Goal: Contribute content: Add original content to the website for others to see

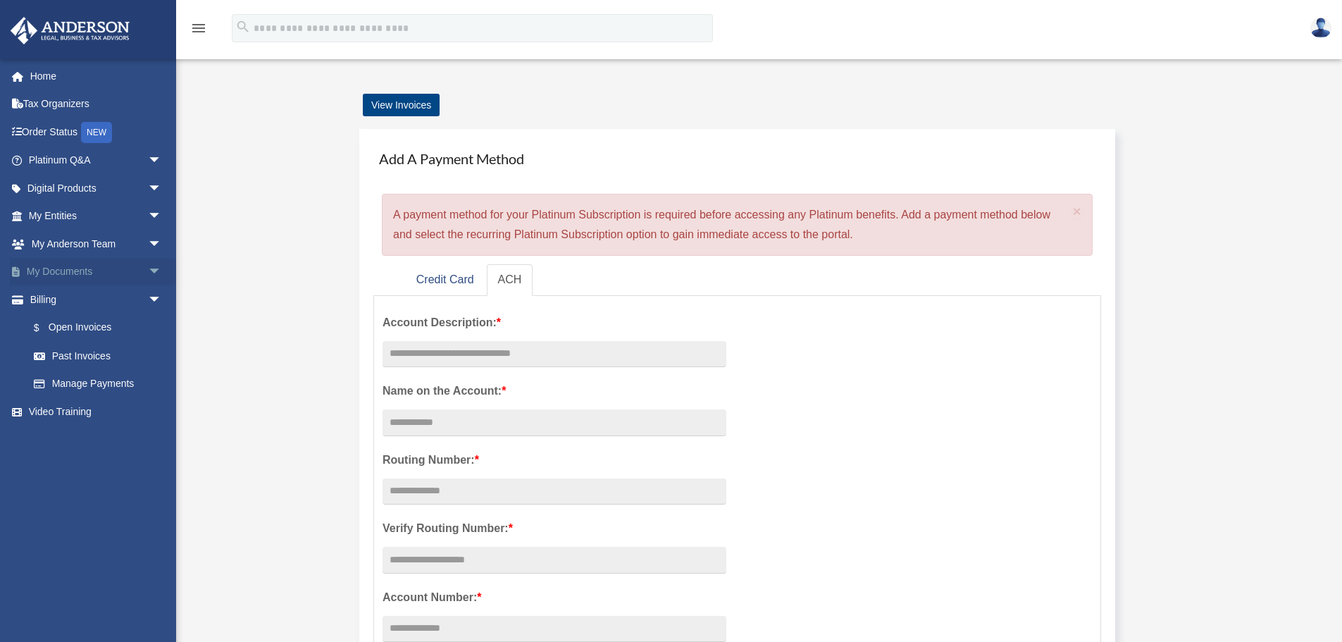
drag, startPoint x: 900, startPoint y: 0, endPoint x: 141, endPoint y: 269, distance: 805.5
click at [148, 269] on span "arrow_drop_down" at bounding box center [162, 272] width 28 height 29
click at [56, 294] on link "Box" at bounding box center [101, 299] width 163 height 28
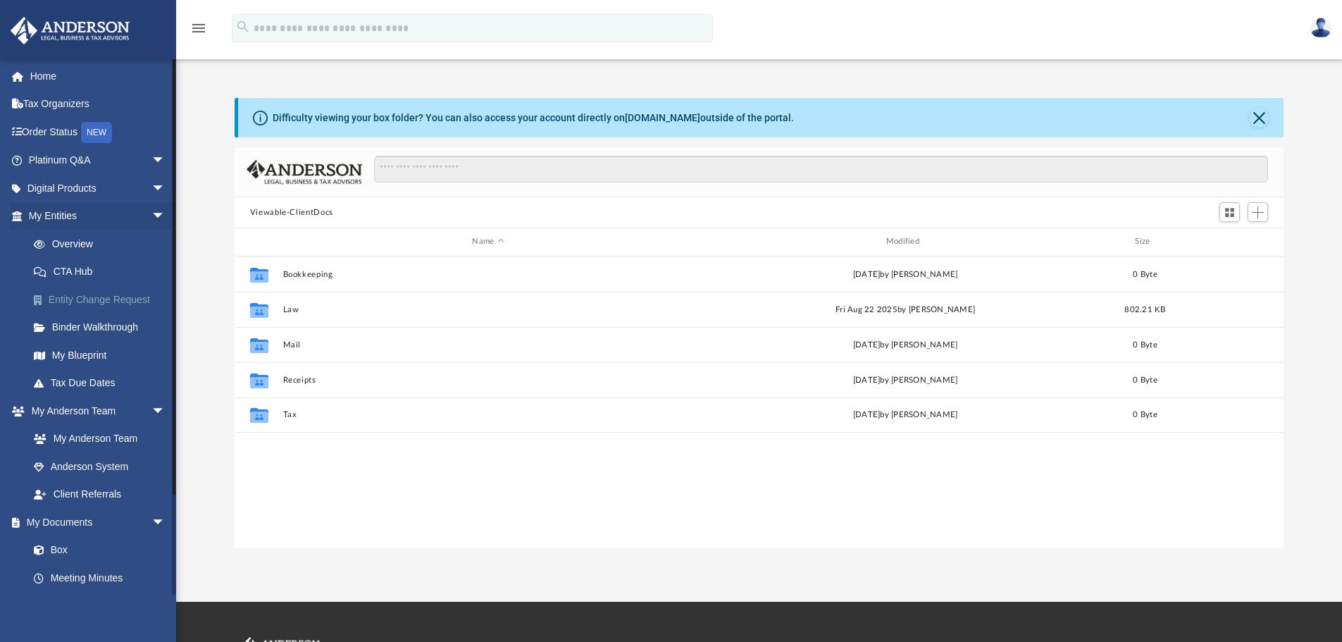
scroll to position [310, 1038]
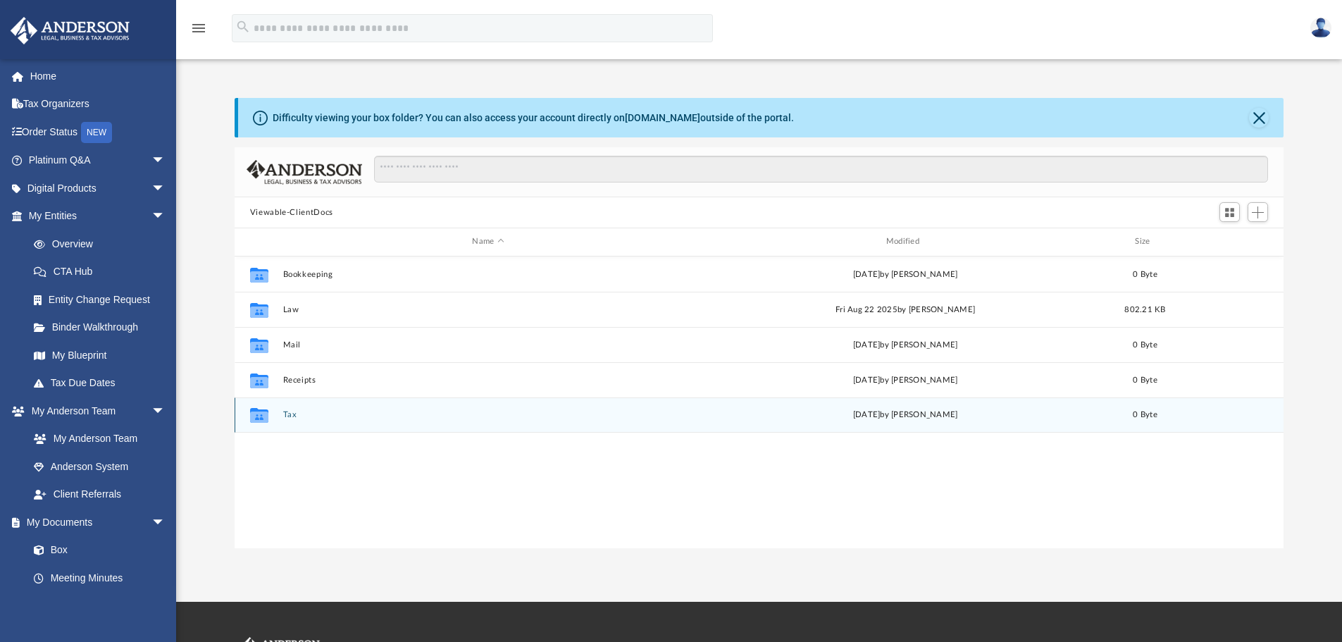
click at [277, 418] on div "Collaborated Folder Tax [DATE] by [PERSON_NAME] 0 Byte" at bounding box center [759, 414] width 1049 height 35
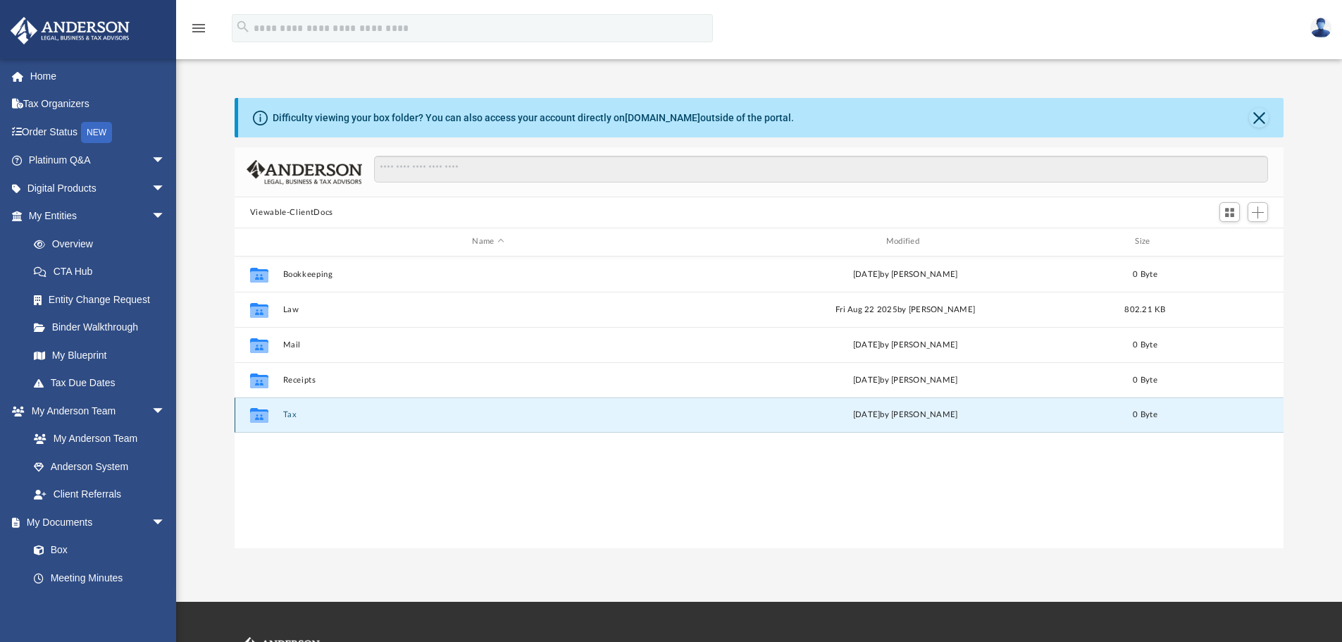
click at [277, 418] on div "Collaborated Folder Tax [DATE] by [PERSON_NAME] 0 Byte" at bounding box center [759, 414] width 1049 height 35
click at [259, 418] on icon "grid" at bounding box center [259, 416] width 18 height 11
click at [892, 173] on input "Search files and folders" at bounding box center [821, 169] width 894 height 27
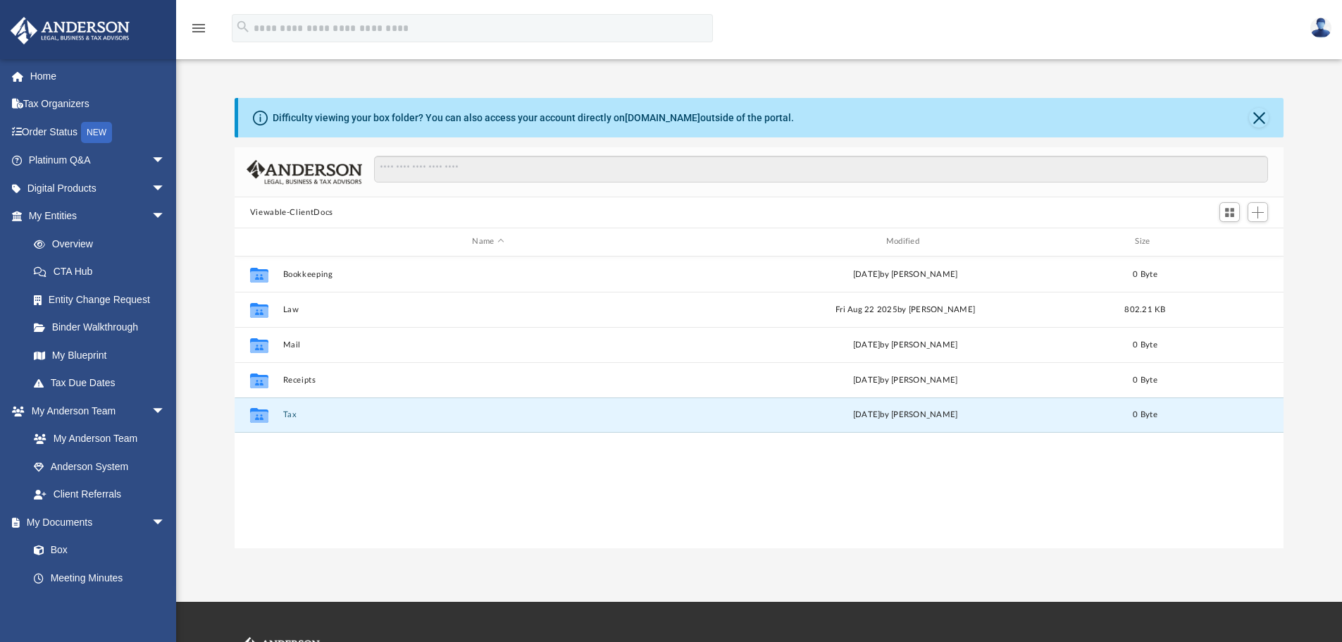
click at [201, 26] on icon "menu" at bounding box center [198, 28] width 17 height 17
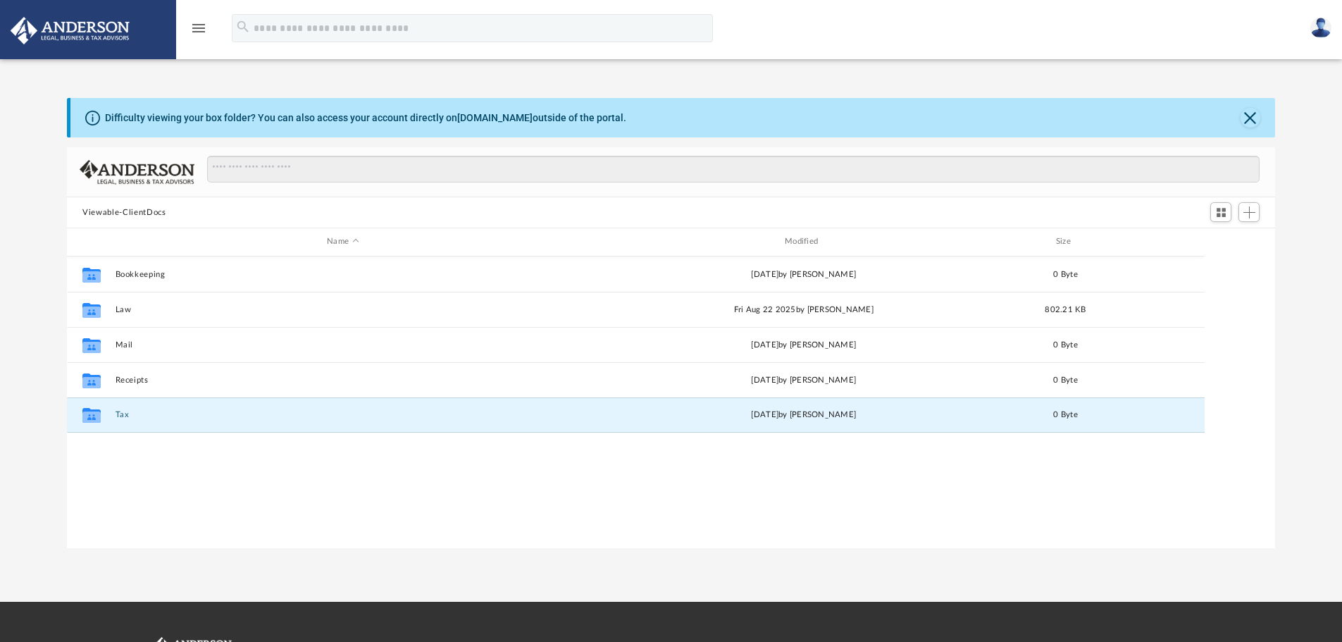
scroll to position [310, 1197]
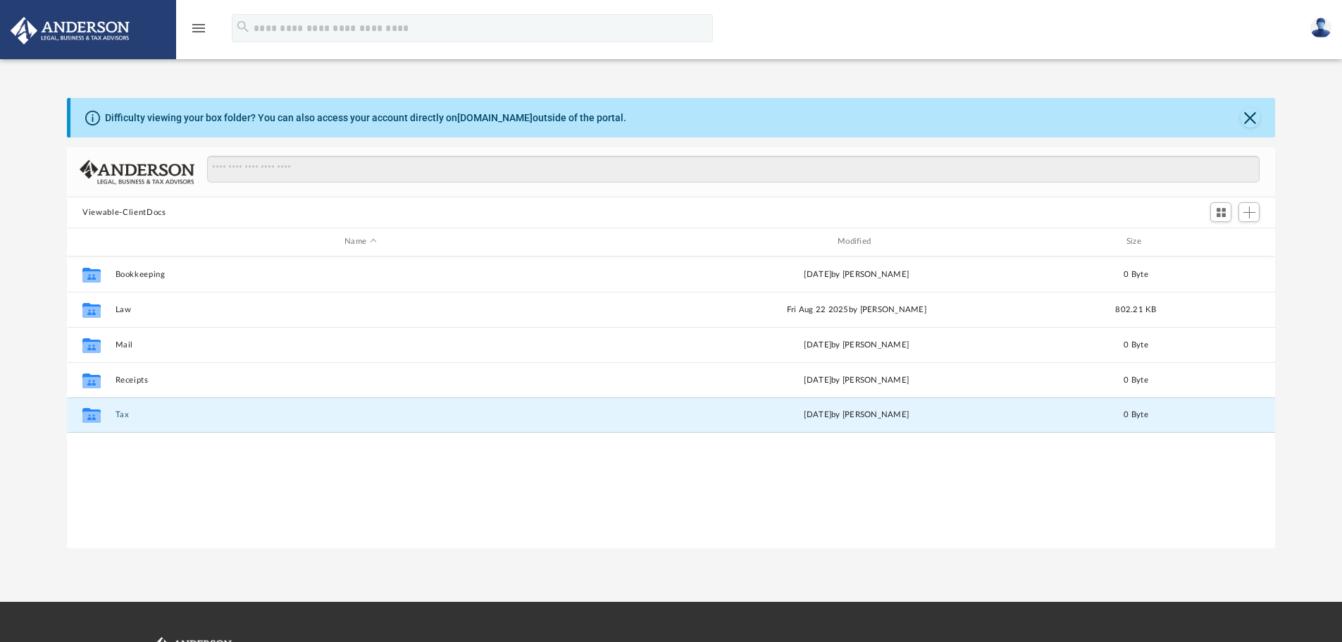
click at [201, 26] on icon "menu" at bounding box center [198, 28] width 17 height 17
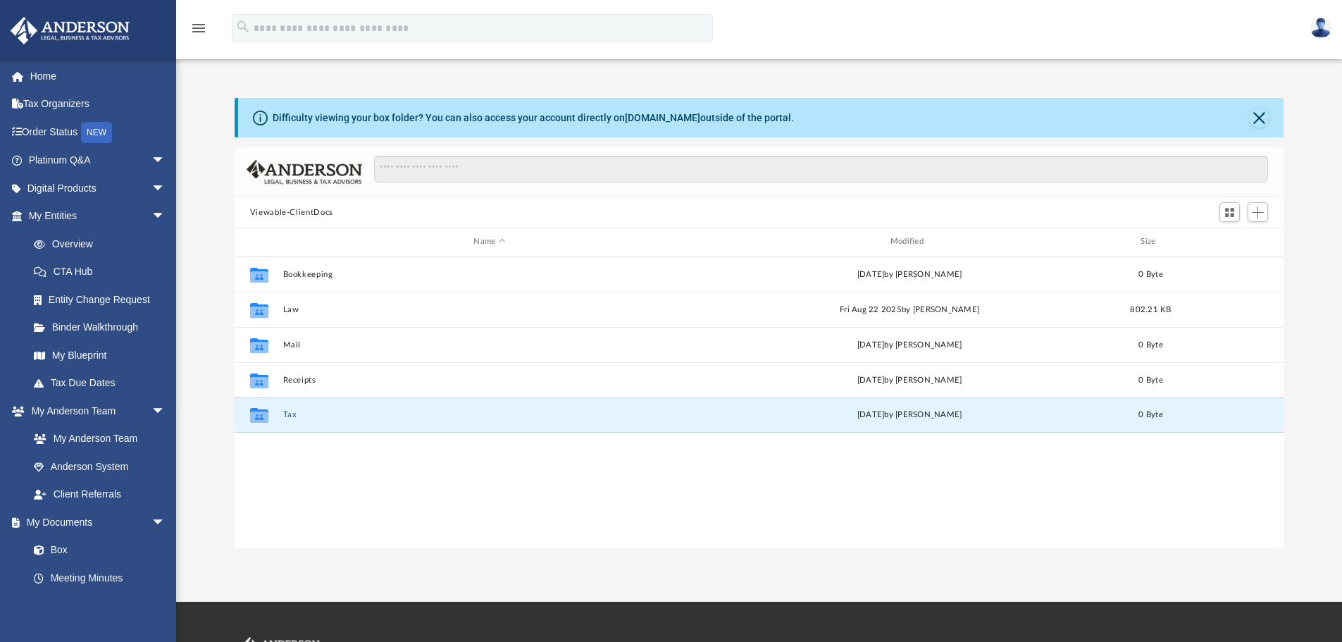
scroll to position [310, 1038]
click at [151, 407] on span "arrow_drop_down" at bounding box center [165, 411] width 28 height 29
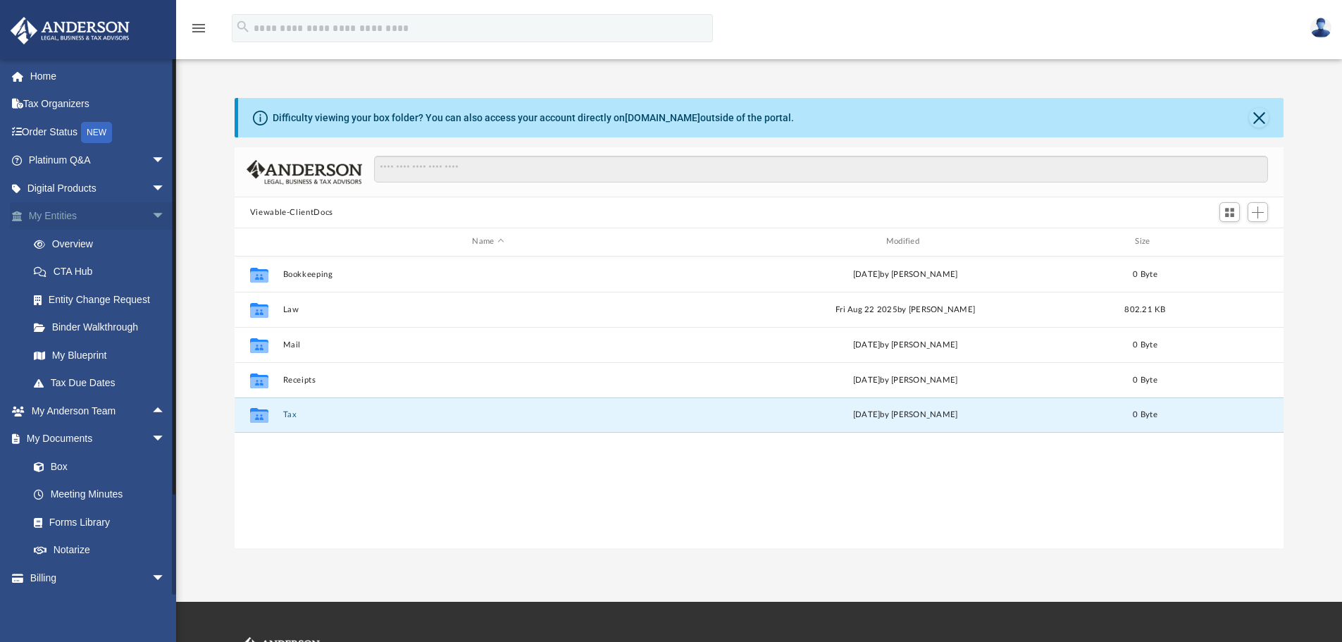
click at [151, 215] on span "arrow_drop_down" at bounding box center [165, 216] width 28 height 29
click at [72, 303] on link "Box" at bounding box center [103, 299] width 167 height 28
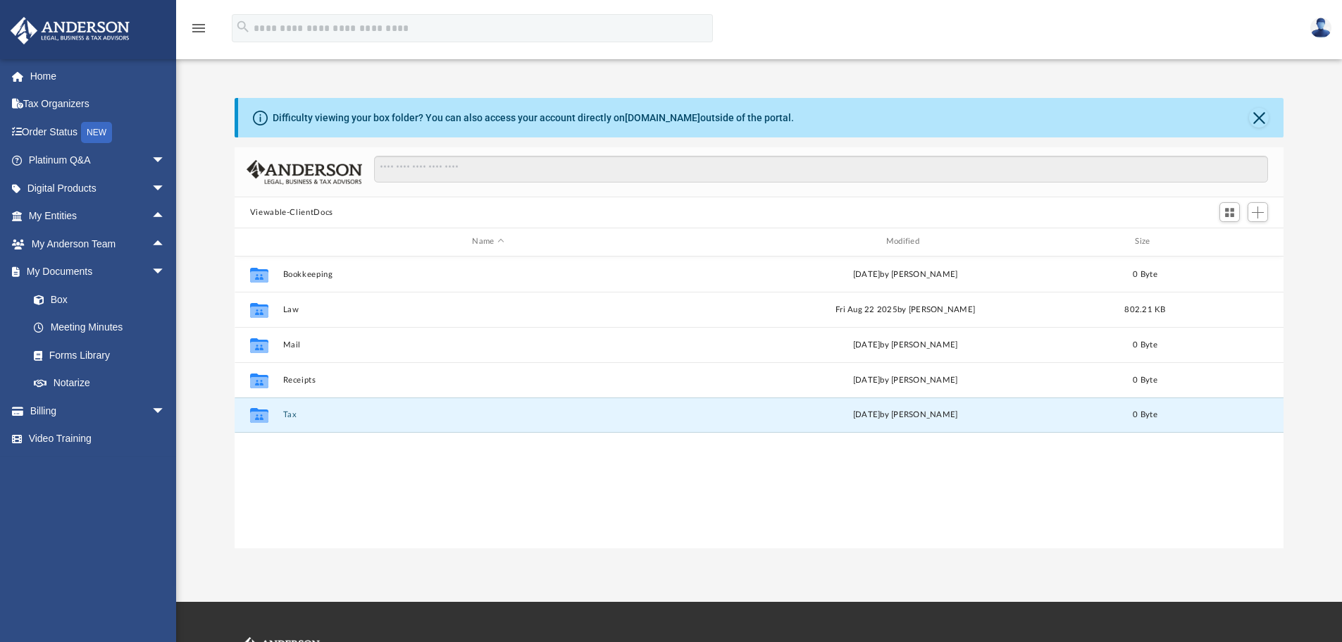
click at [1323, 27] on img at bounding box center [1320, 28] width 21 height 20
click at [1260, 208] on span "Add" at bounding box center [1258, 212] width 12 height 12
click at [1233, 240] on li "Upload" at bounding box center [1237, 240] width 45 height 15
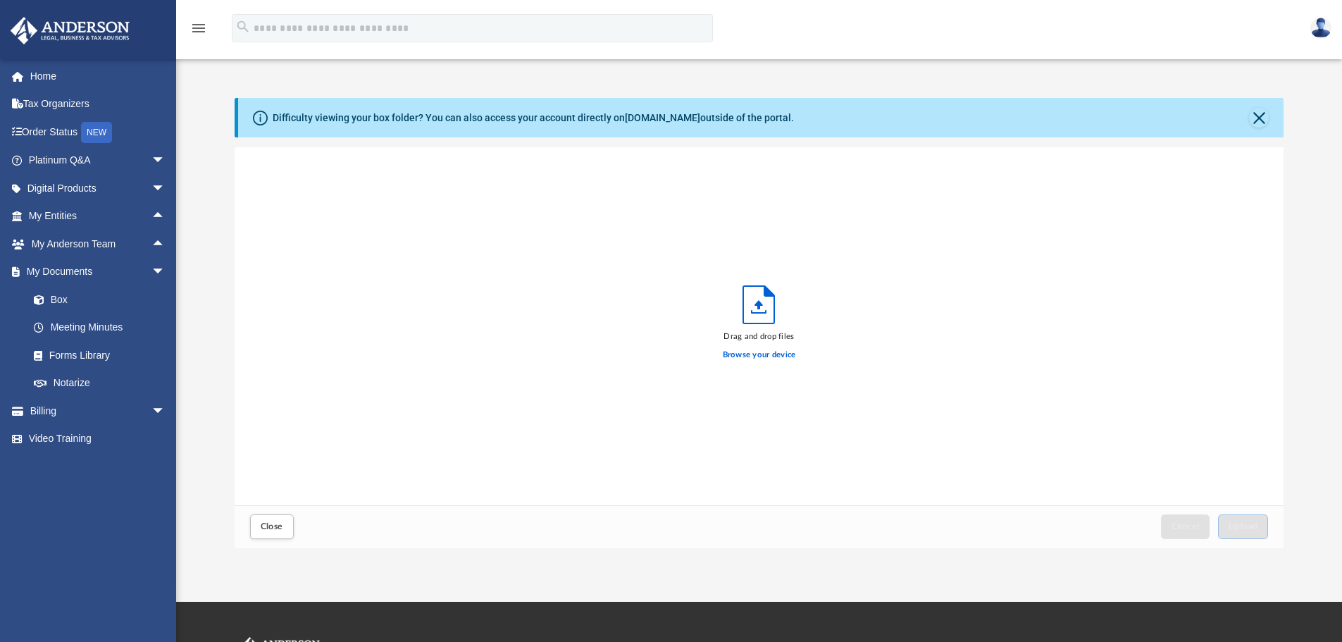
scroll to position [347, 1038]
click at [766, 356] on label "Browse your device" at bounding box center [759, 355] width 73 height 13
click at [0, 0] on input "Browse your device" at bounding box center [0, 0] width 0 height 0
click at [1247, 527] on span "Upload" at bounding box center [1243, 526] width 30 height 8
click at [764, 354] on label "Select More Files" at bounding box center [759, 353] width 64 height 13
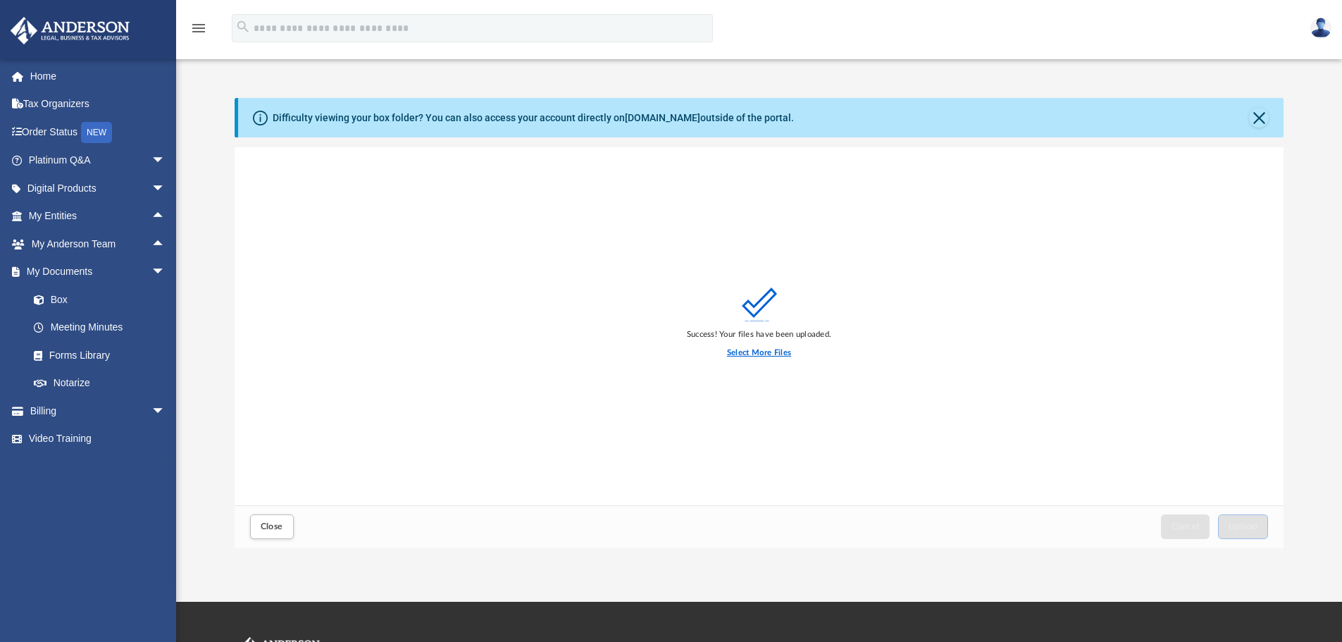
click at [0, 0] on input "Select More Files" at bounding box center [0, 0] width 0 height 0
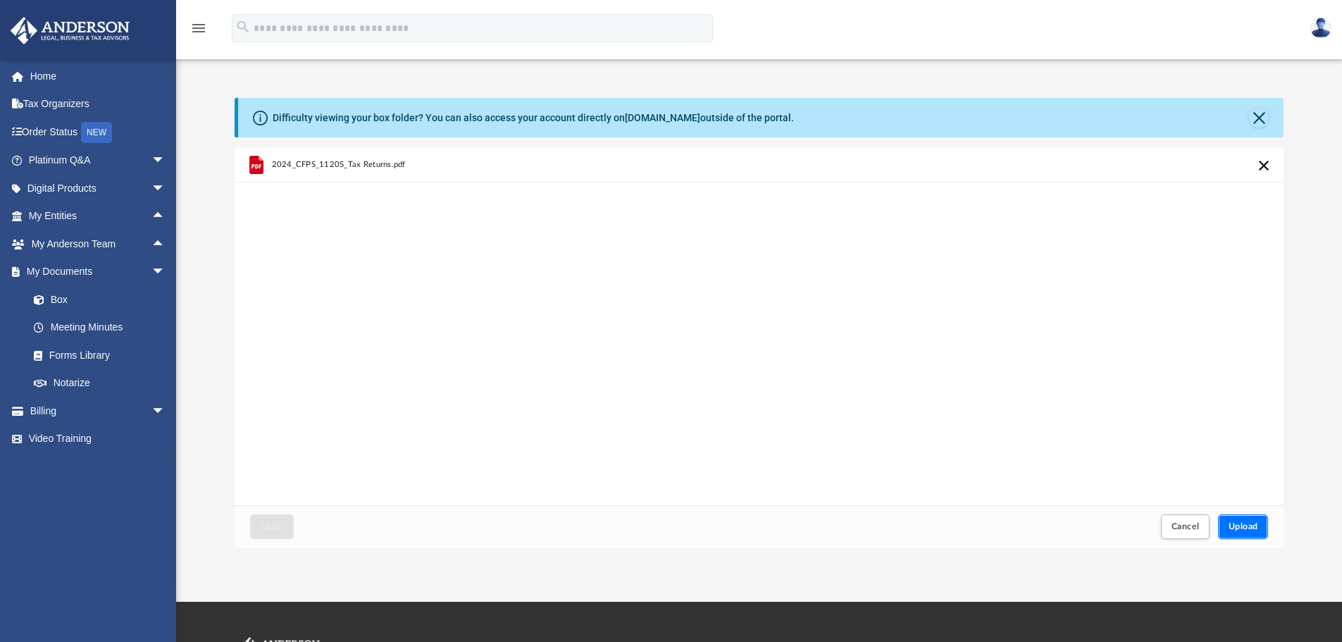
click at [1254, 527] on span "Upload" at bounding box center [1243, 526] width 30 height 8
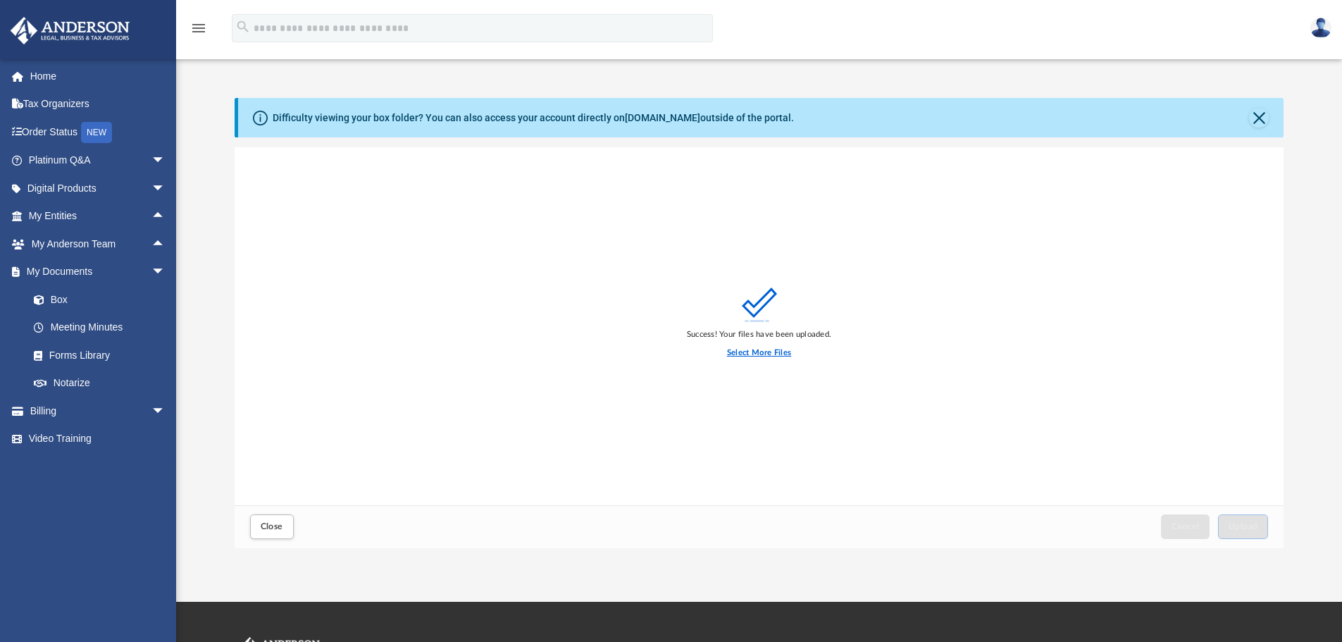
click at [758, 354] on label "Select More Files" at bounding box center [759, 353] width 64 height 13
click at [0, 0] on input "Select More Files" at bounding box center [0, 0] width 0 height 0
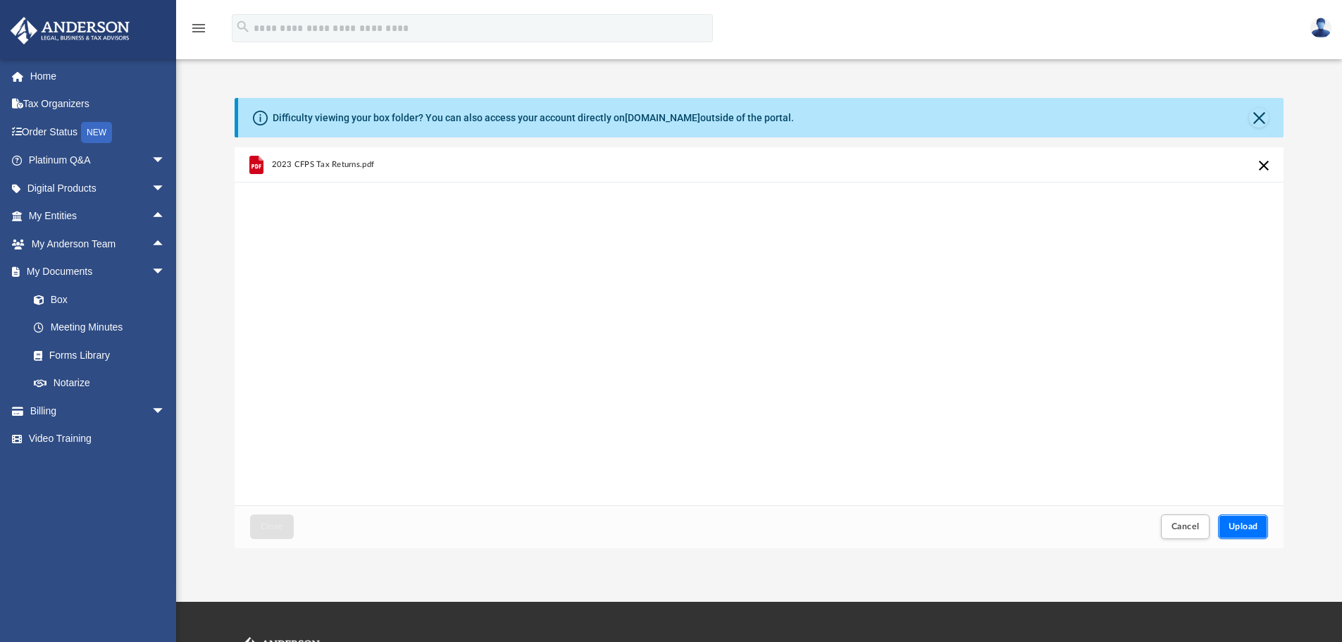
click at [1254, 524] on span "Upload" at bounding box center [1243, 526] width 30 height 8
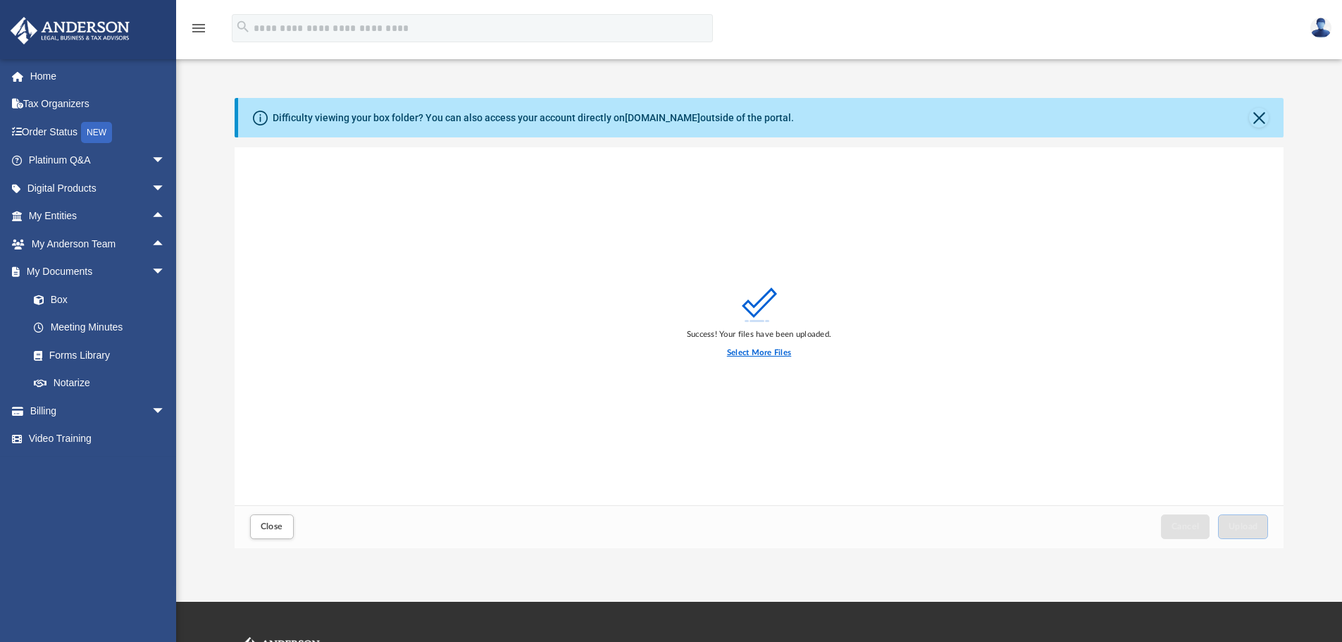
click at [749, 353] on label "Select More Files" at bounding box center [759, 353] width 64 height 13
click at [0, 0] on input "Select More Files" at bounding box center [0, 0] width 0 height 0
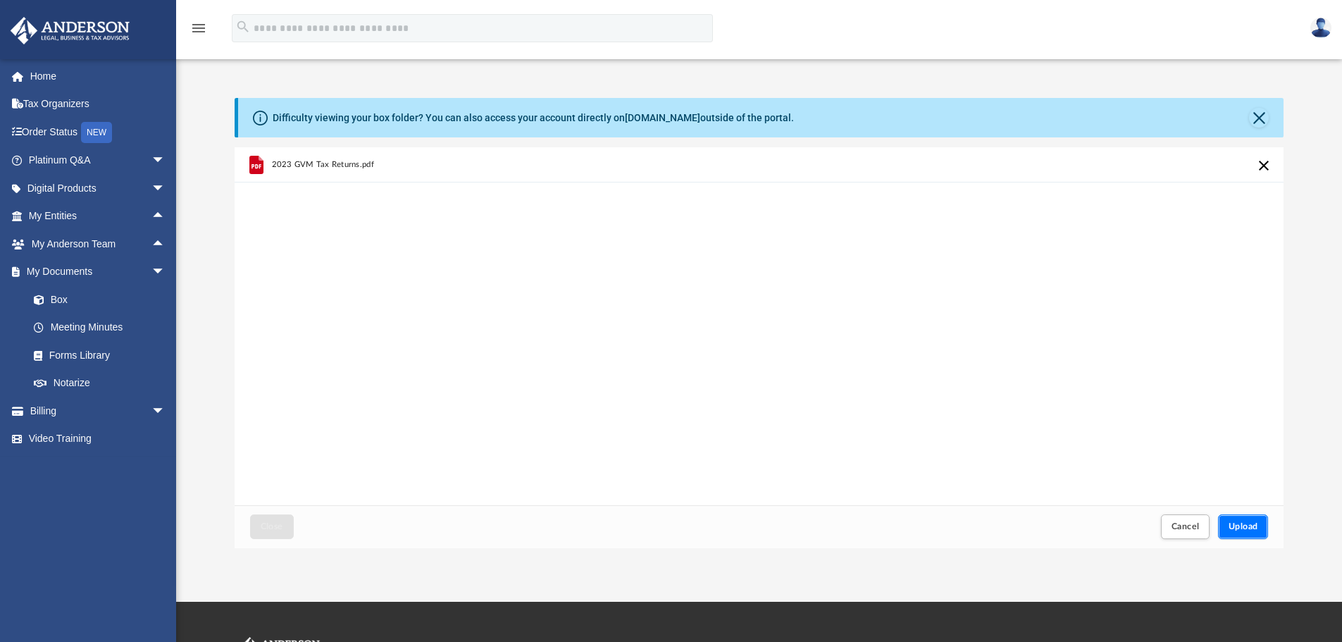
click at [1251, 524] on span "Upload" at bounding box center [1243, 526] width 30 height 8
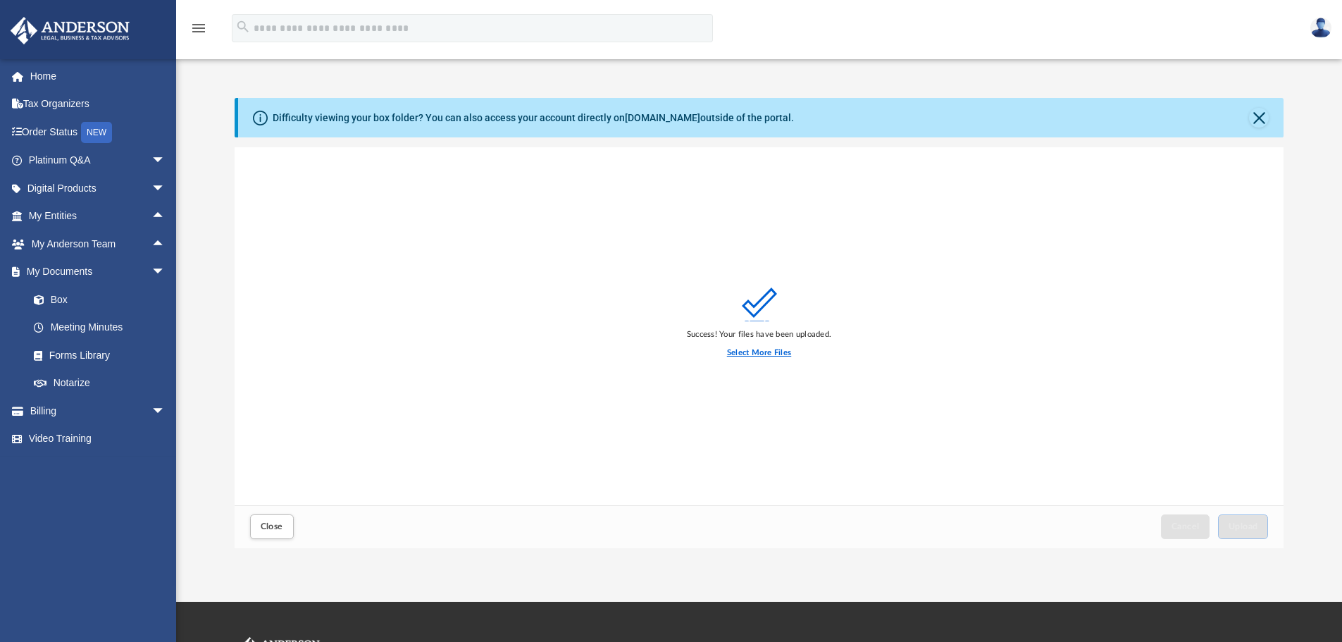
click at [754, 350] on label "Select More Files" at bounding box center [759, 353] width 64 height 13
click at [0, 0] on input "Select More Files" at bounding box center [0, 0] width 0 height 0
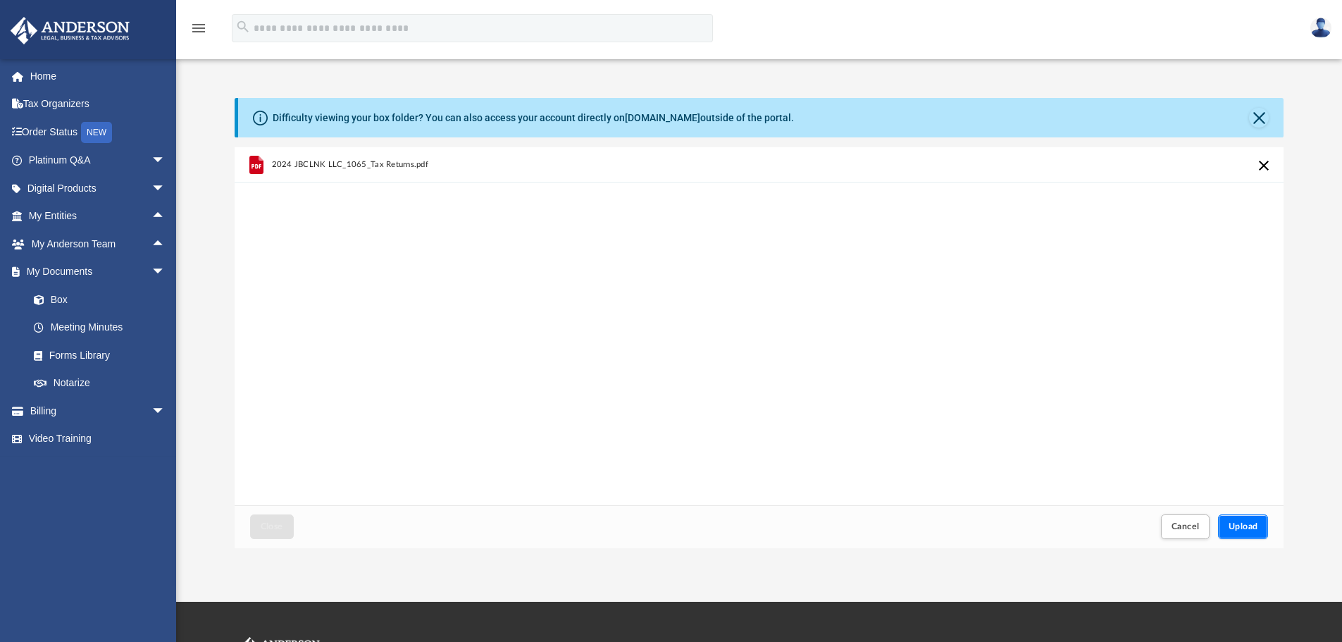
click at [1242, 528] on span "Upload" at bounding box center [1243, 526] width 30 height 8
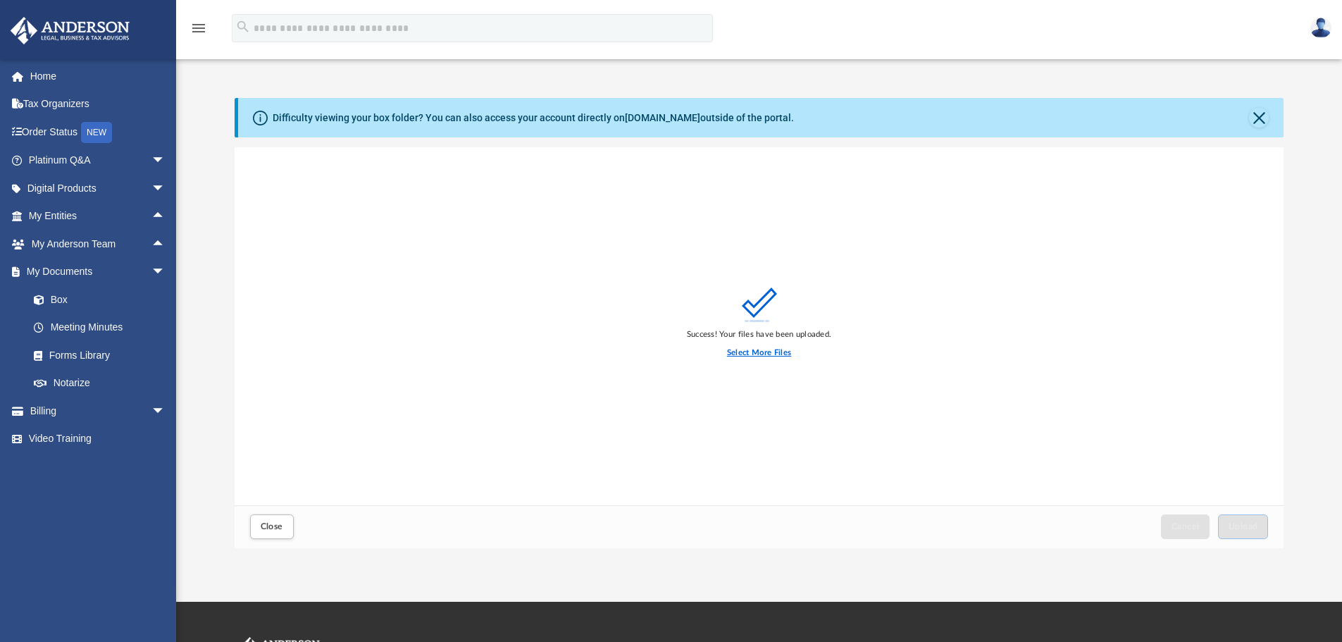
click at [744, 351] on label "Select More Files" at bounding box center [759, 353] width 64 height 13
click at [0, 0] on input "Select More Files" at bounding box center [0, 0] width 0 height 0
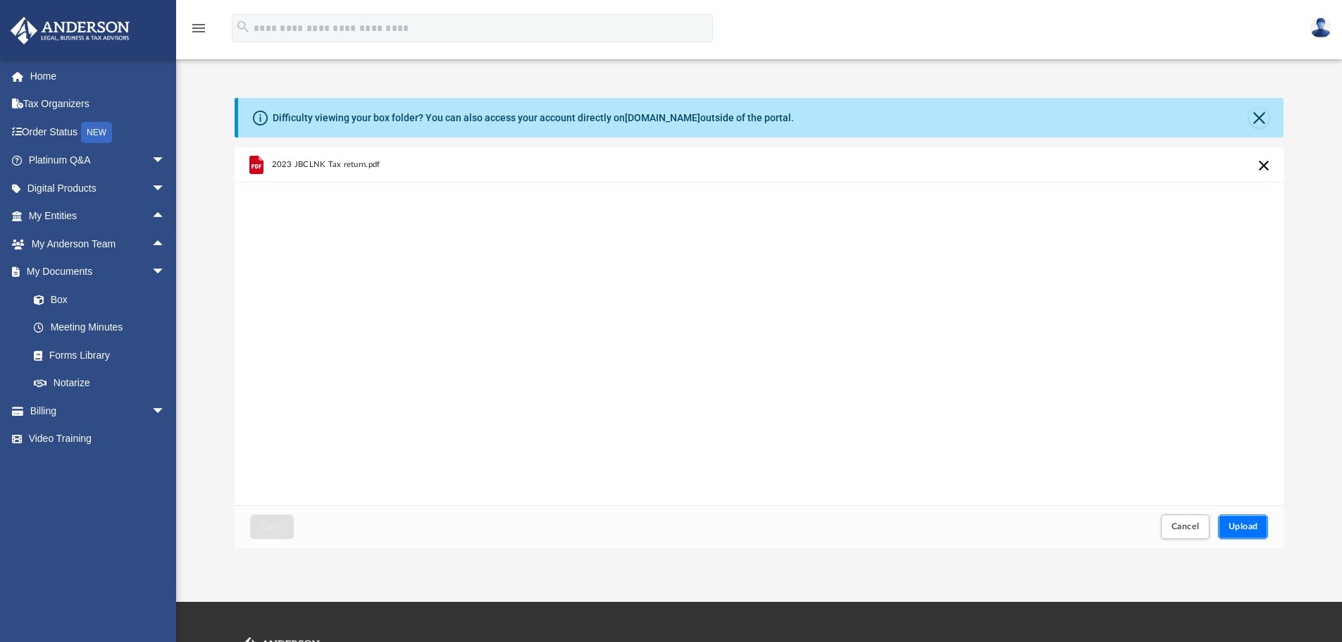
click at [1255, 525] on span "Upload" at bounding box center [1243, 526] width 30 height 8
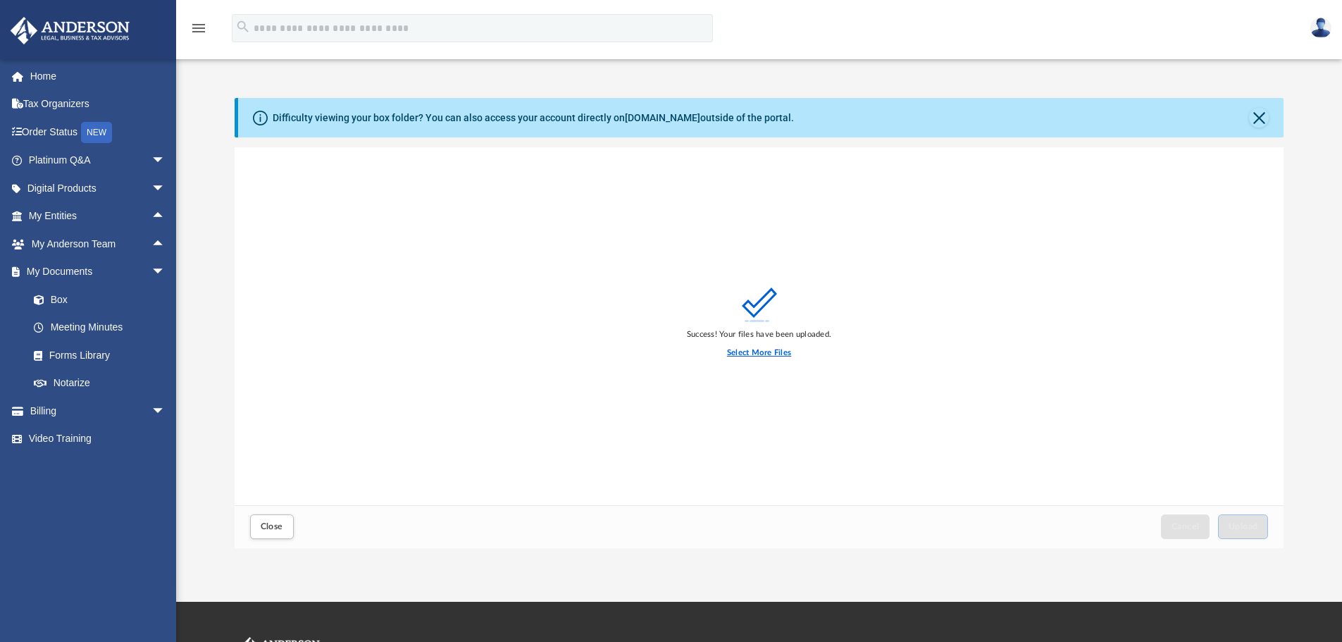
click at [757, 351] on label "Select More Files" at bounding box center [759, 353] width 64 height 13
click at [0, 0] on input "Select More Files" at bounding box center [0, 0] width 0 height 0
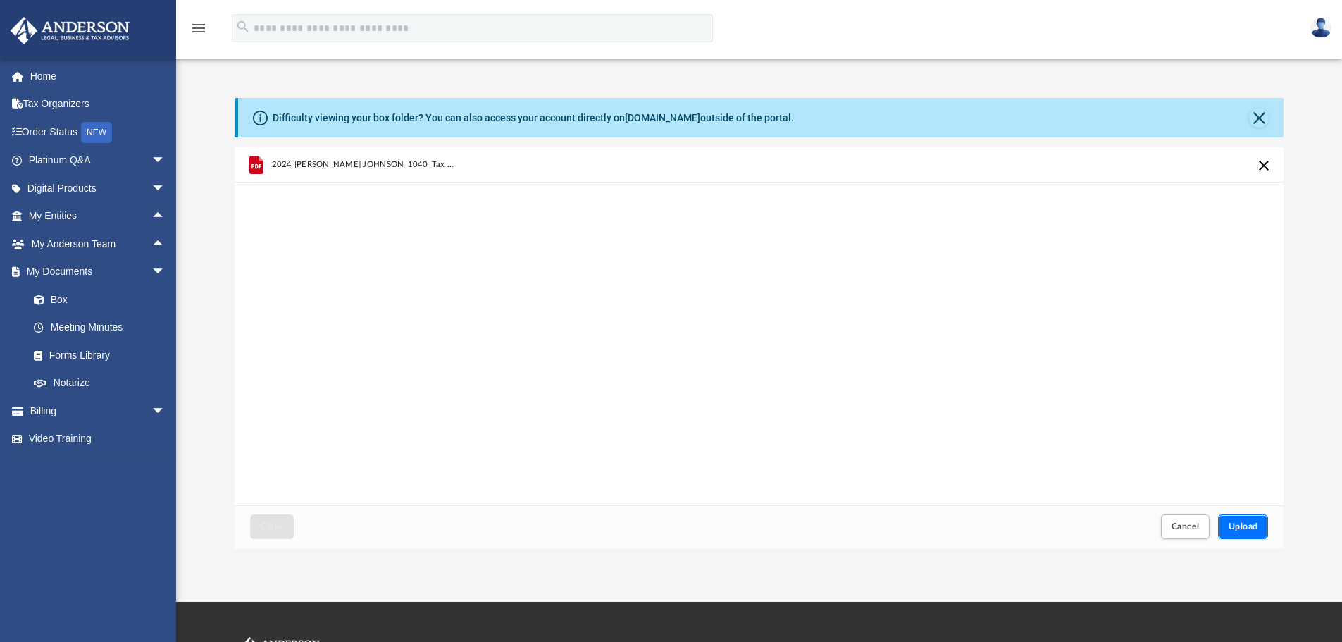
click at [1249, 524] on span "Upload" at bounding box center [1243, 526] width 30 height 8
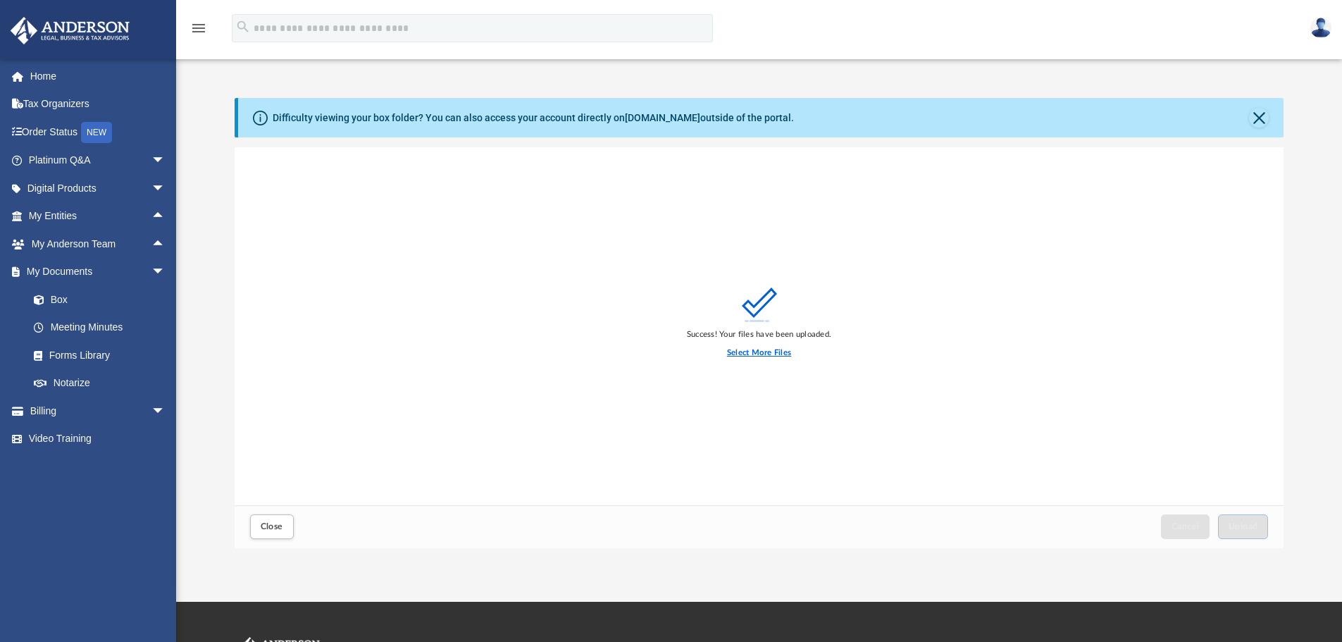
click at [773, 352] on label "Select More Files" at bounding box center [759, 353] width 64 height 13
click at [0, 0] on input "Select More Files" at bounding box center [0, 0] width 0 height 0
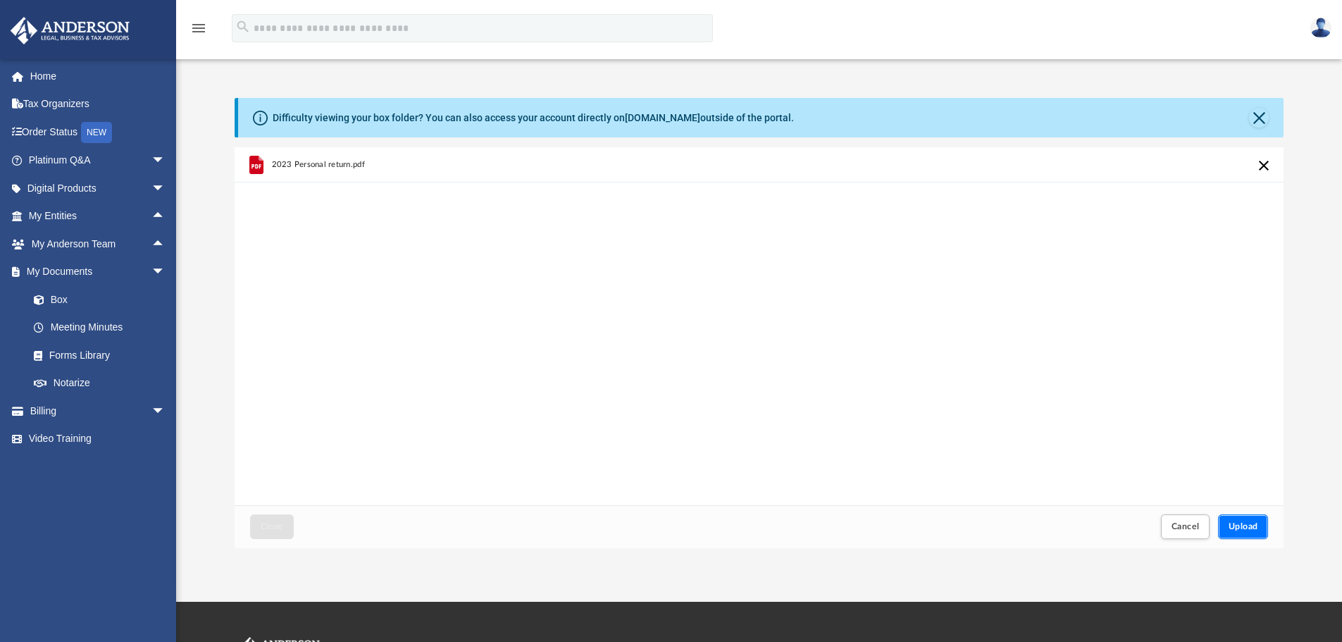
click at [1249, 525] on span "Upload" at bounding box center [1243, 526] width 30 height 8
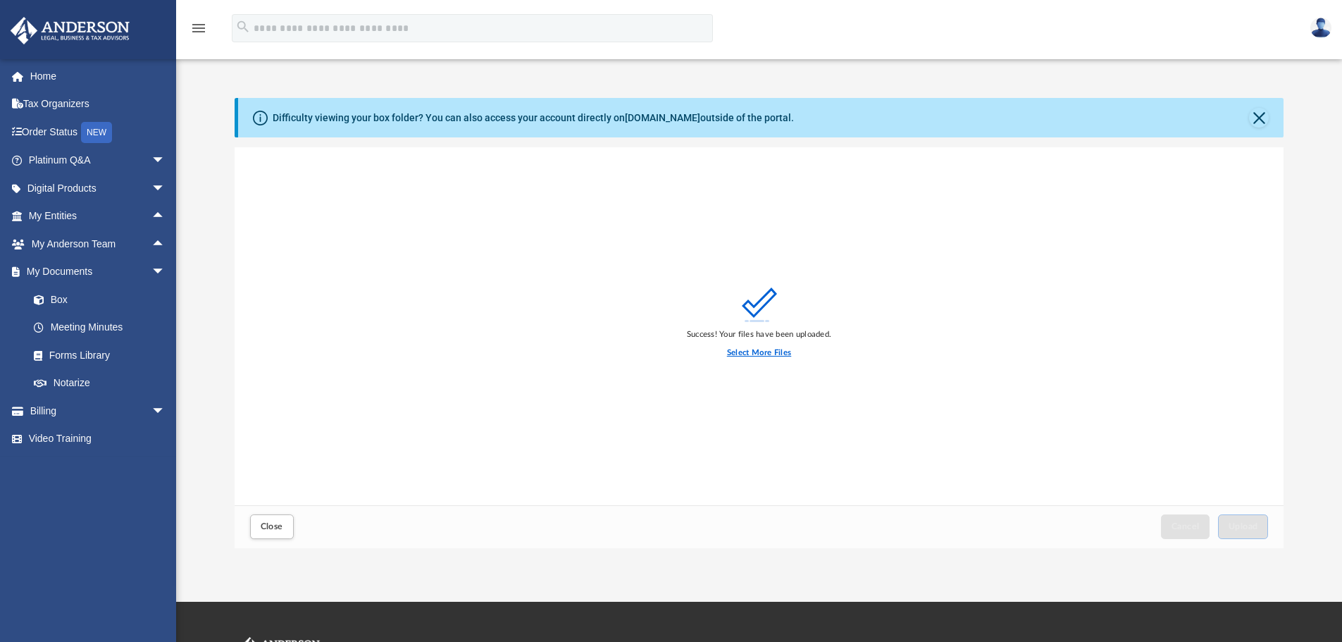
click at [773, 354] on label "Select More Files" at bounding box center [759, 353] width 64 height 13
click at [0, 0] on input "Select More Files" at bounding box center [0, 0] width 0 height 0
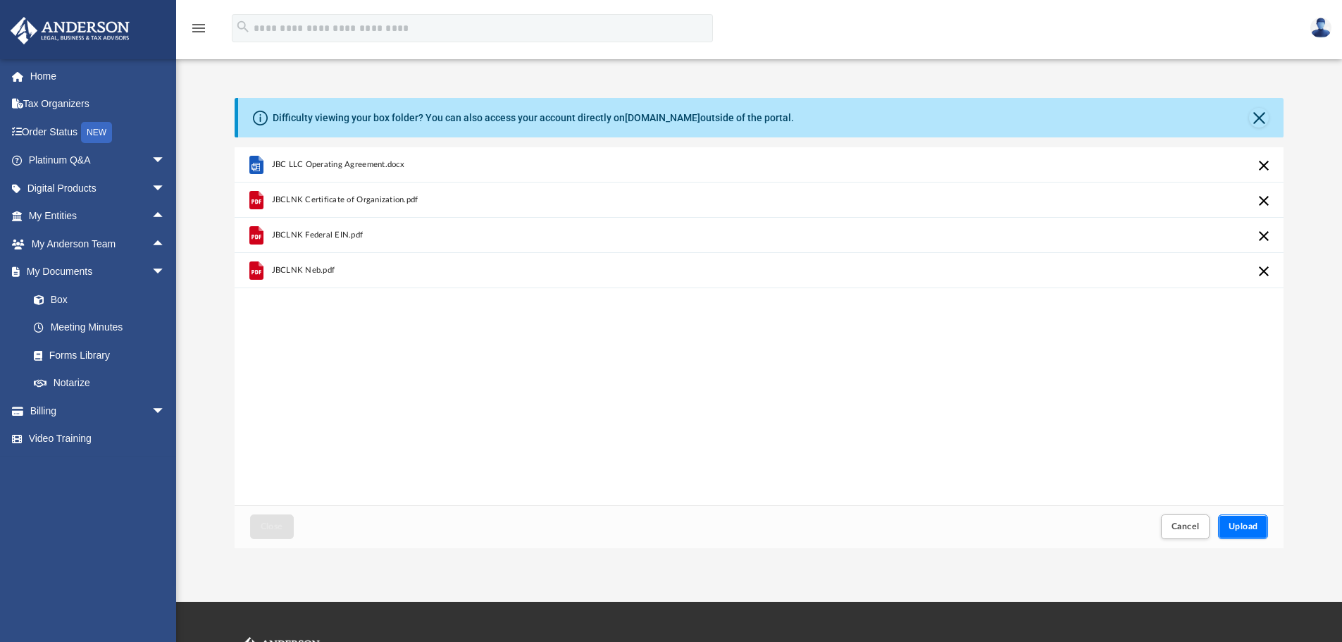
click at [1253, 526] on span "Upload" at bounding box center [1243, 526] width 30 height 8
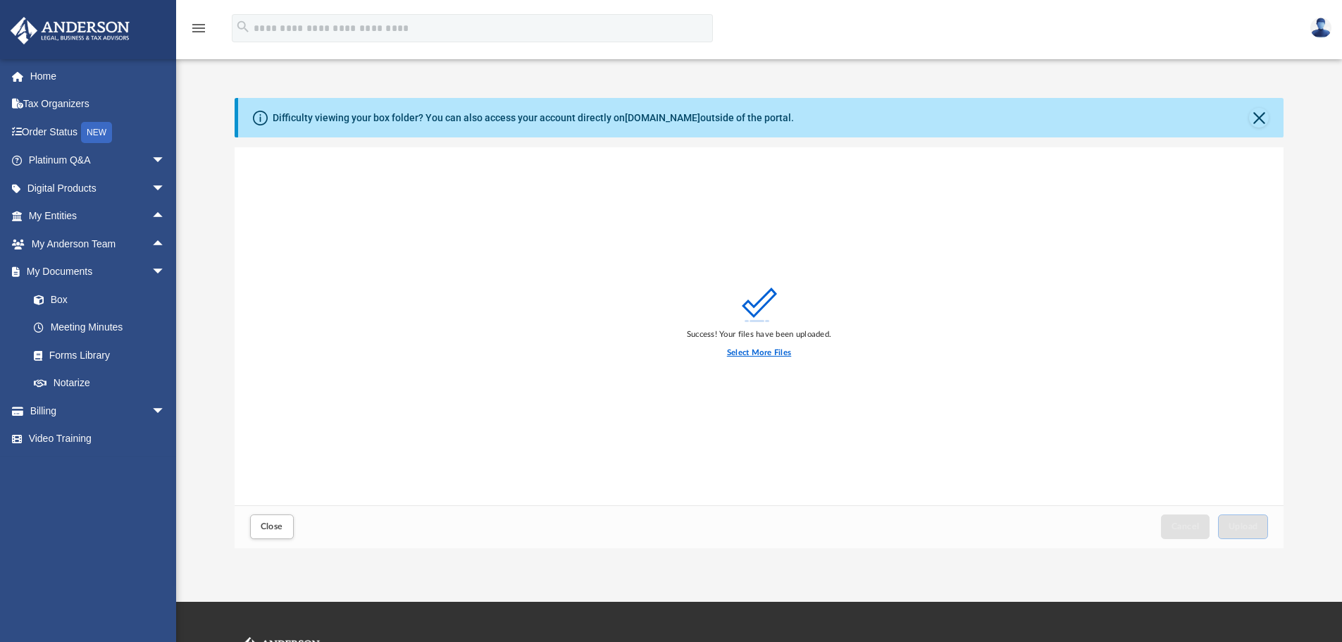
click at [740, 350] on label "Select More Files" at bounding box center [759, 353] width 64 height 13
click at [0, 0] on input "Select More Files" at bounding box center [0, 0] width 0 height 0
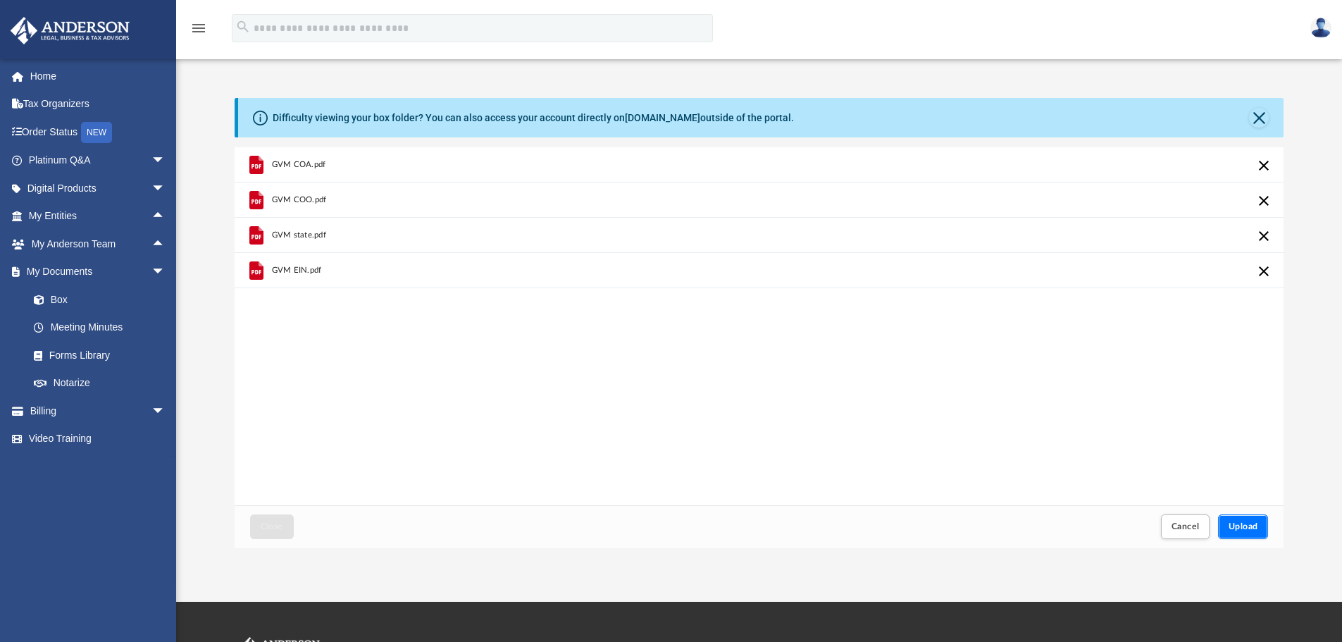
click at [1256, 525] on span "Upload" at bounding box center [1243, 526] width 30 height 8
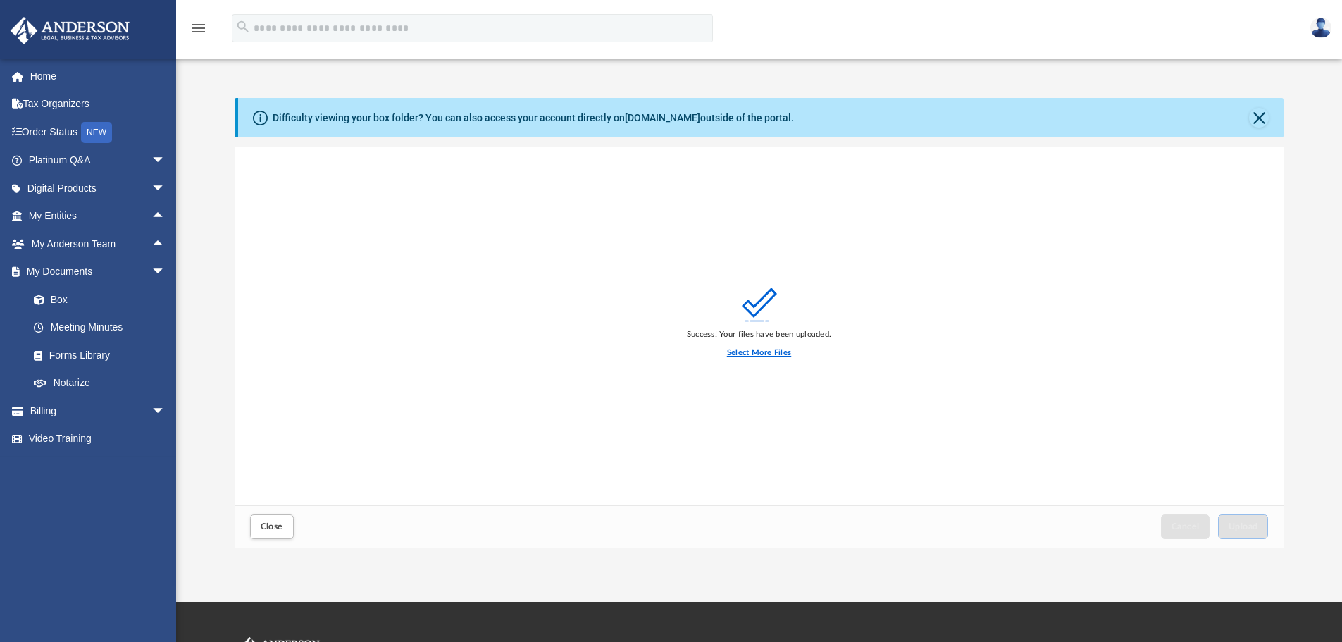
click at [750, 352] on label "Select More Files" at bounding box center [759, 353] width 64 height 13
click at [0, 0] on input "Select More Files" at bounding box center [0, 0] width 0 height 0
click at [1251, 523] on span "Upload" at bounding box center [1243, 526] width 30 height 8
click at [766, 351] on label "Select More Files" at bounding box center [759, 353] width 64 height 13
click at [0, 0] on input "Select More Files" at bounding box center [0, 0] width 0 height 0
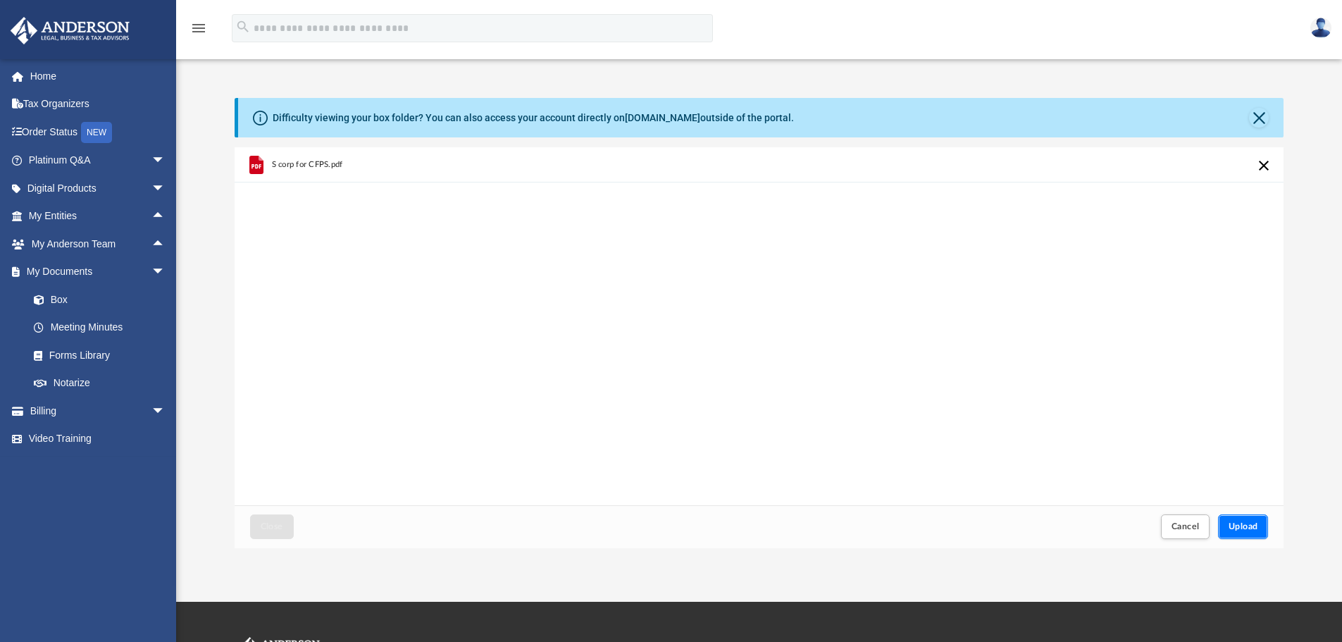
click at [1244, 525] on span "Upload" at bounding box center [1243, 526] width 30 height 8
click at [278, 522] on span "Close" at bounding box center [272, 526] width 23 height 8
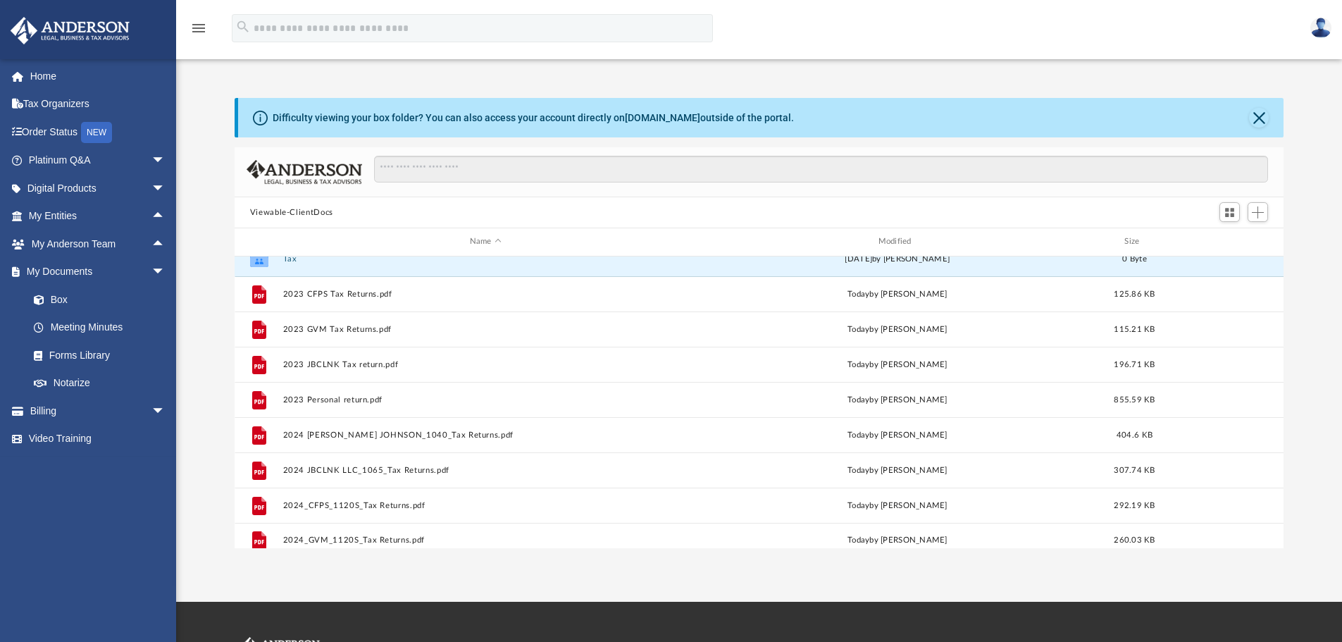
scroll to position [28, 0]
